Goal: Transaction & Acquisition: Purchase product/service

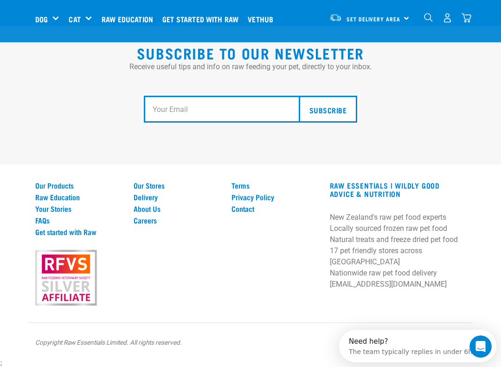
click at [162, 189] on link "Our Stores" at bounding box center [177, 185] width 87 height 8
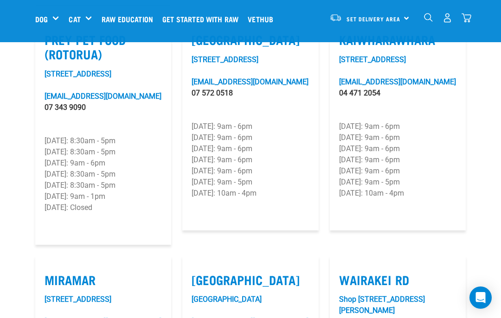
scroll to position [1300, 0]
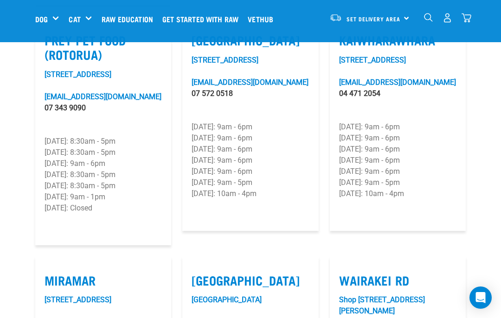
click at [430, 14] on img "dropdown navigation" at bounding box center [428, 17] width 9 height 9
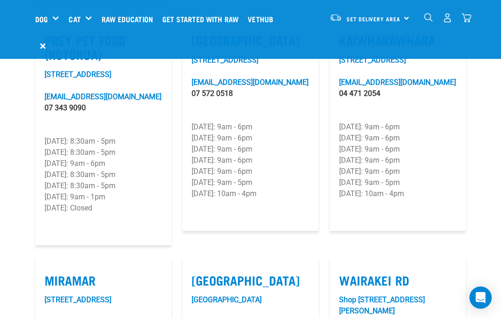
click at [421, 18] on div "0" at bounding box center [443, 18] width 57 height 37
click at [431, 20] on img "dropdown navigation" at bounding box center [428, 17] width 9 height 9
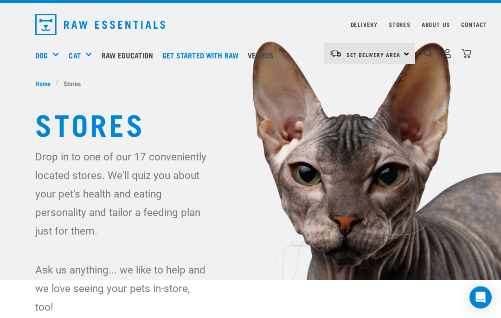
scroll to position [0, 0]
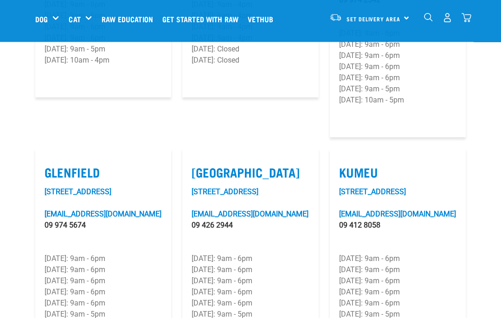
scroll to position [470, 0]
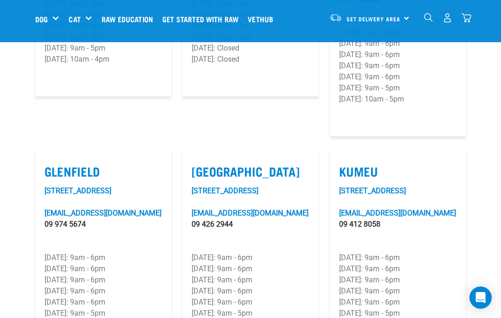
click at [454, 252] on p "Monday: 9am - 6pm" at bounding box center [397, 257] width 117 height 11
click at [0, 0] on div "Shop All Cat" at bounding box center [0, 0] width 0 height 0
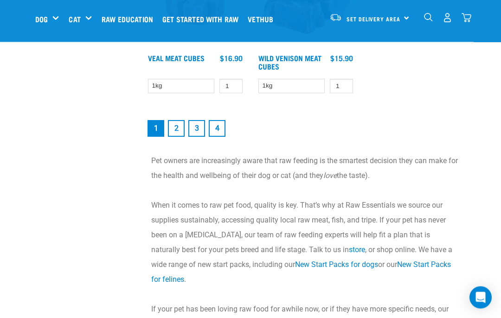
scroll to position [1844, 0]
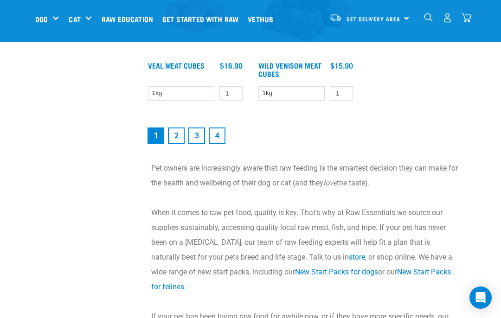
click at [217, 138] on link "4" at bounding box center [217, 136] width 17 height 17
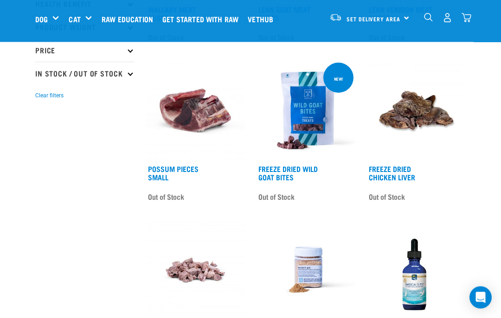
click at [479, 239] on div "Start your pet’s raw journey today – take our quick pet questionnaire. Delivery…" at bounding box center [250, 246] width 501 height 966
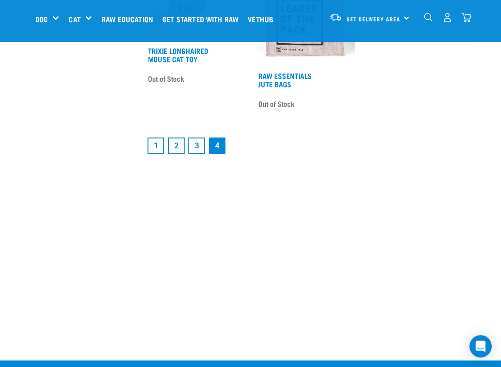
scroll to position [810, 0]
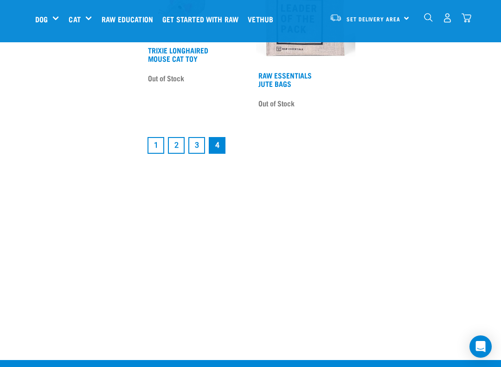
click at [201, 154] on link "3" at bounding box center [196, 145] width 17 height 17
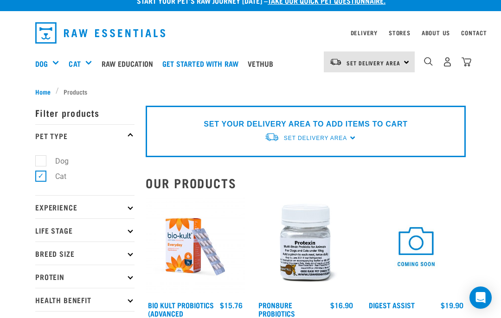
scroll to position [12, 0]
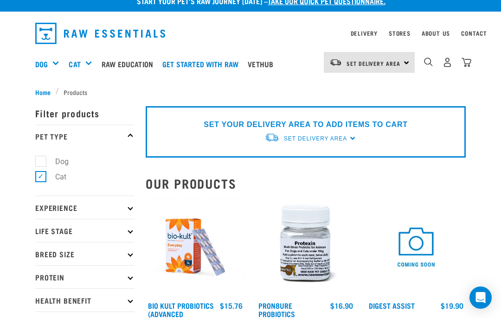
click at [43, 177] on label "Cat" at bounding box center [55, 177] width 30 height 12
click at [41, 177] on input "Cat" at bounding box center [38, 175] width 6 height 6
checkbox input "false"
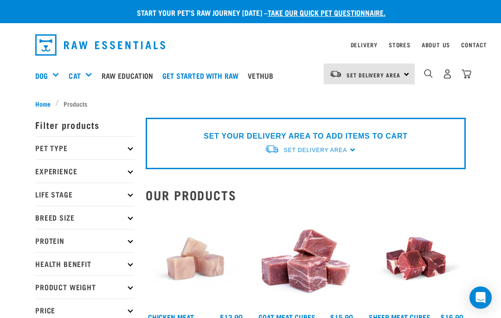
click at [428, 76] on img "dropdown navigation" at bounding box center [428, 73] width 9 height 9
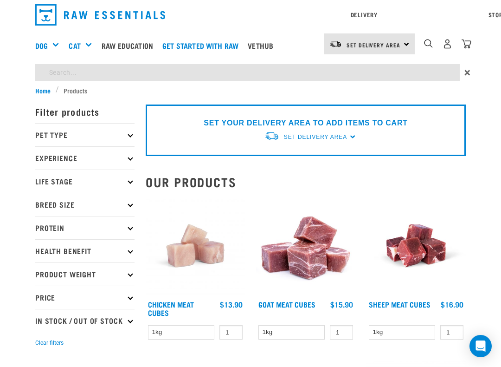
scroll to position [2, 0]
click at [66, 72] on input "search" at bounding box center [247, 72] width 425 height 17
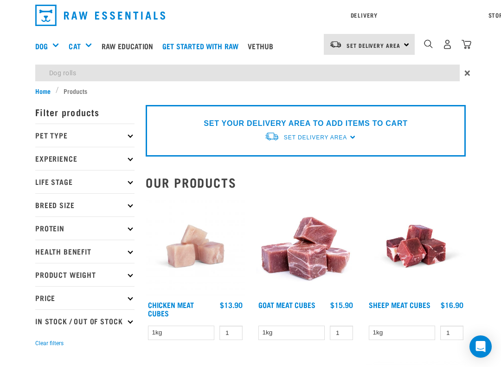
type input "Dog rolls"
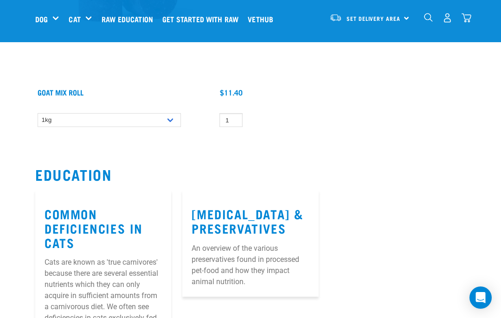
scroll to position [977, 0]
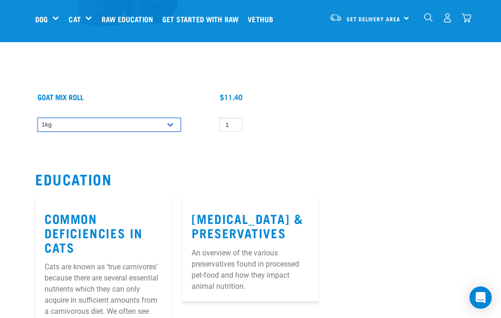
click at [170, 126] on select "1kg Bulk (10kg)" at bounding box center [109, 125] width 143 height 14
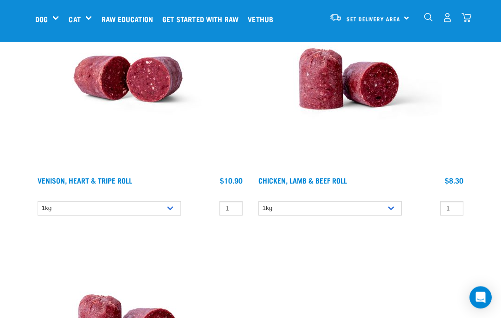
scroll to position [640, 0]
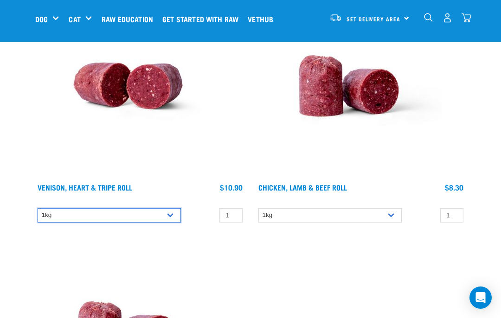
click at [172, 212] on select "1kg Bulk (10kg)" at bounding box center [109, 215] width 143 height 14
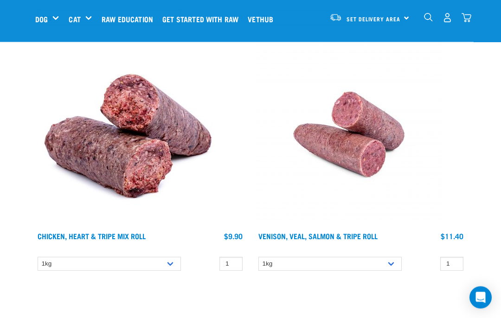
scroll to position [346, 0]
click at [173, 262] on select "1kg" at bounding box center [109, 264] width 143 height 14
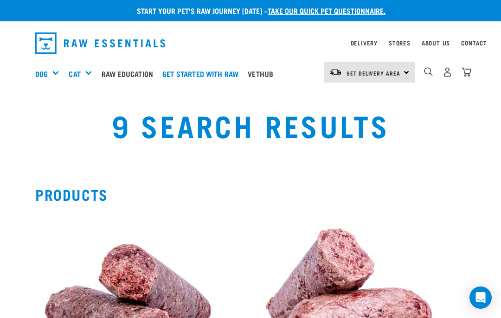
scroll to position [0, 0]
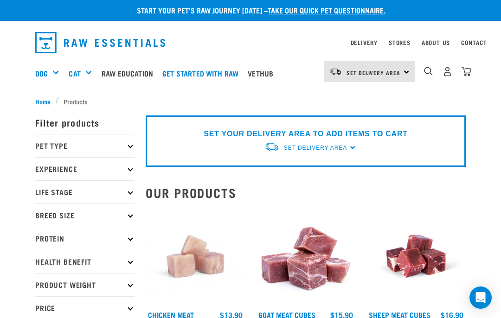
click at [130, 145] on icon at bounding box center [130, 145] width 5 height 5
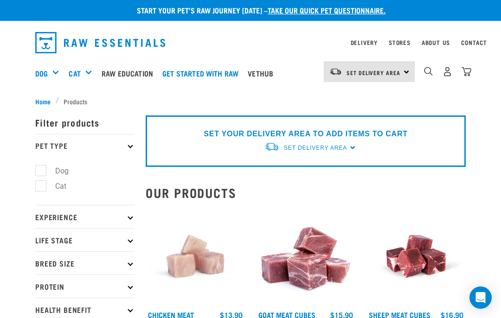
click at [129, 149] on p "Pet Type" at bounding box center [84, 145] width 99 height 23
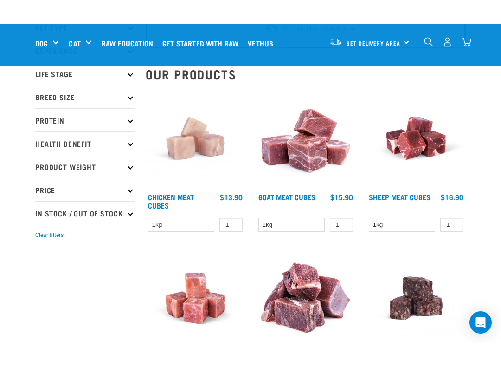
scroll to position [76, 0]
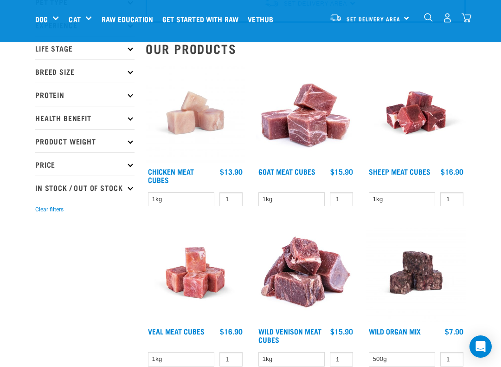
click at [134, 164] on p "Price" at bounding box center [84, 163] width 99 height 23
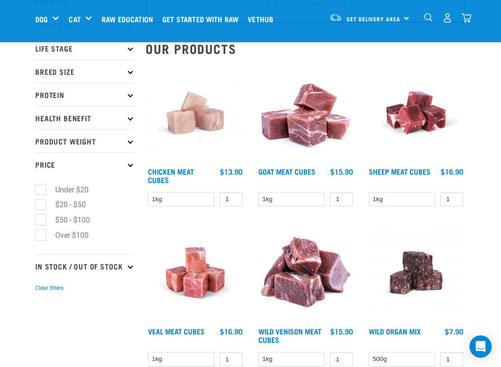
click at [130, 166] on icon at bounding box center [130, 163] width 5 height 5
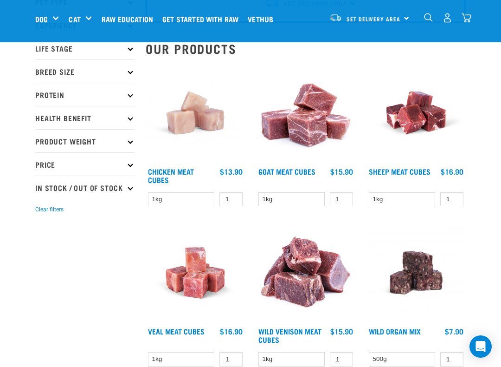
click at [130, 190] on icon at bounding box center [130, 187] width 5 height 5
click at [41, 219] on label "In Stock" at bounding box center [62, 213] width 45 height 12
click at [41, 214] on input "In Stock" at bounding box center [38, 211] width 6 height 6
checkbox input "true"
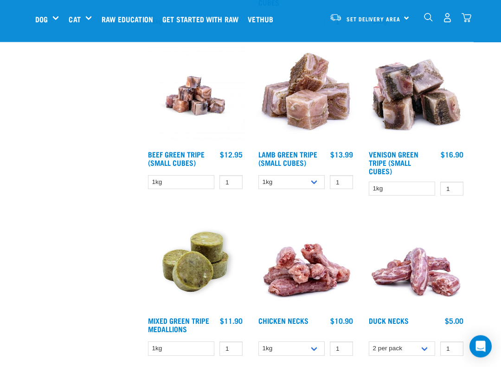
scroll to position [413, 0]
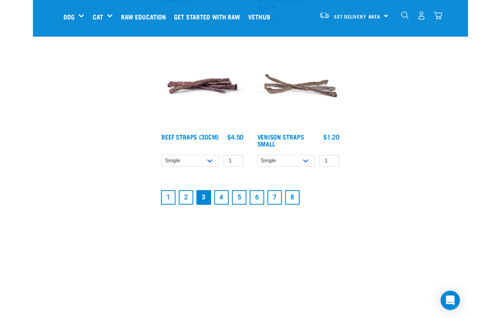
scroll to position [1705, 0]
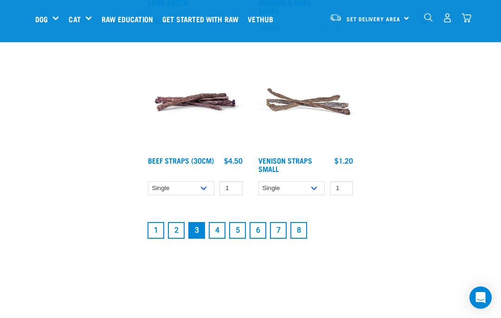
click at [154, 232] on link "1" at bounding box center [156, 230] width 17 height 17
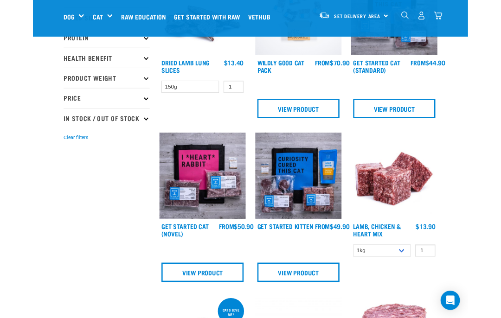
scroll to position [168, 0]
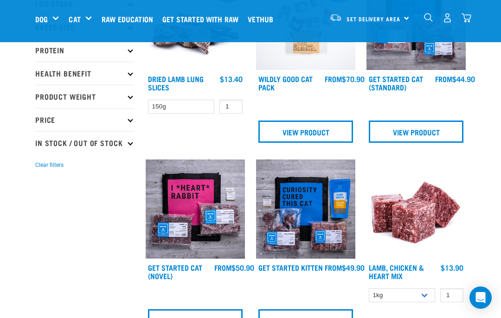
click at [131, 146] on p "In Stock / Out Of Stock" at bounding box center [84, 142] width 99 height 23
click at [45, 174] on label "In Stock" at bounding box center [62, 168] width 45 height 12
click at [41, 170] on input "In Stock" at bounding box center [38, 167] width 6 height 6
click at [42, 174] on label "In Stock" at bounding box center [62, 168] width 45 height 12
click at [41, 170] on input "In Stock" at bounding box center [38, 167] width 6 height 6
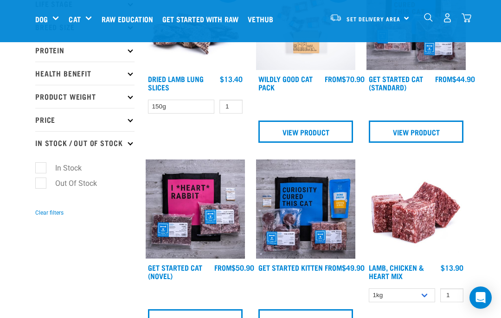
click at [41, 174] on label "In Stock" at bounding box center [62, 168] width 45 height 12
click at [41, 170] on input "In Stock" at bounding box center [38, 167] width 6 height 6
checkbox input "true"
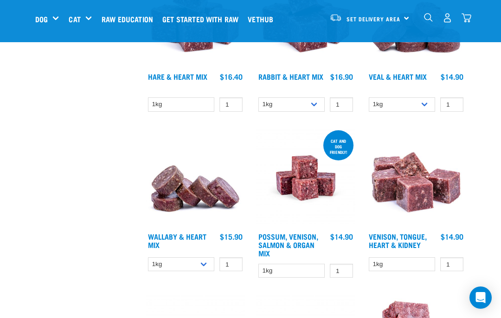
scroll to position [706, 0]
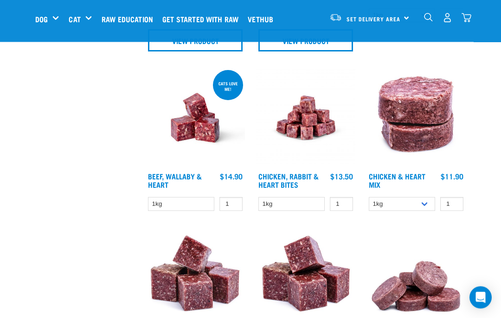
scroll to position [448, 0]
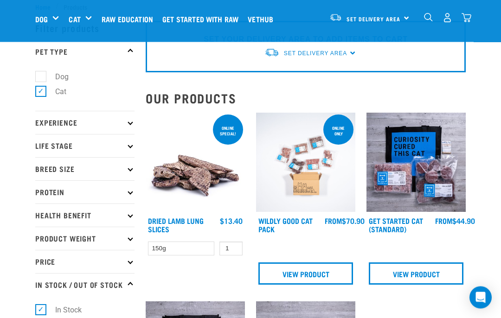
scroll to position [0, 0]
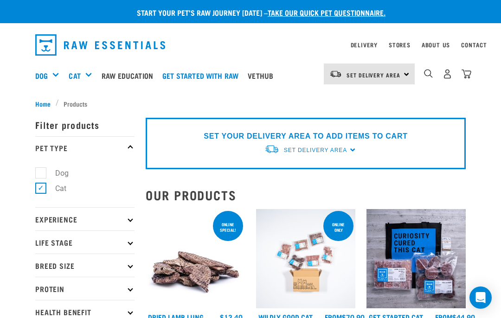
click at [275, 72] on link "Vethub" at bounding box center [262, 75] width 35 height 37
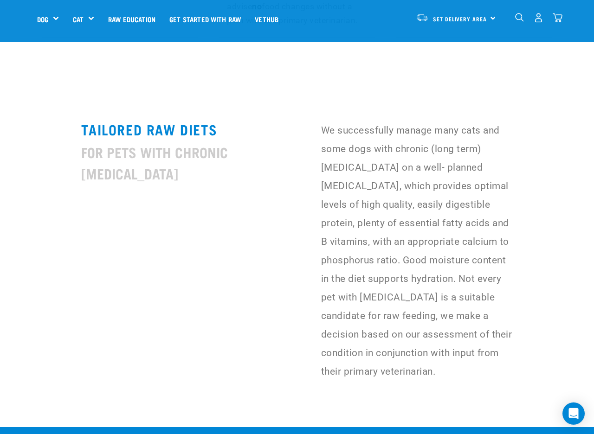
scroll to position [2544, 0]
